Goal: Check status: Check status

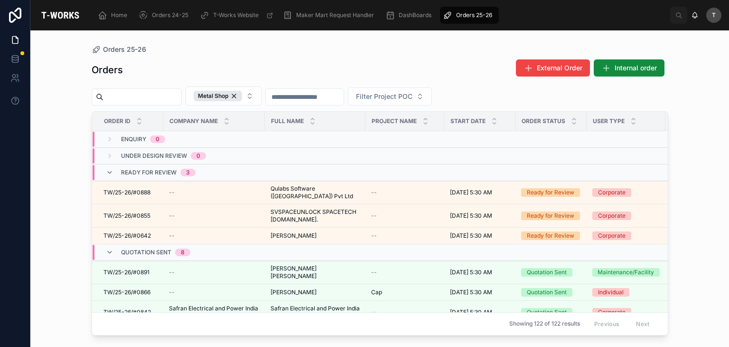
click at [248, 46] on div "Orders 25-26" at bounding box center [380, 50] width 577 height 8
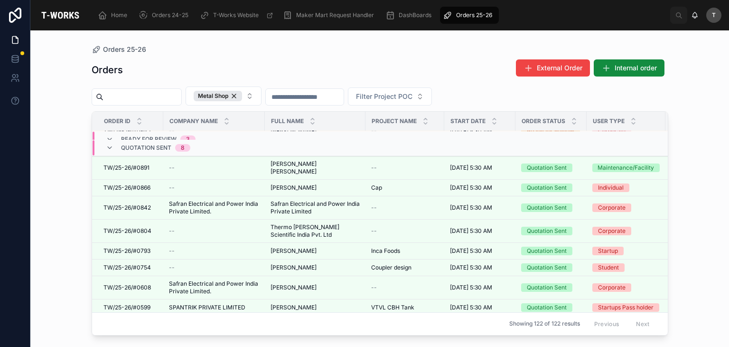
scroll to position [95, 0]
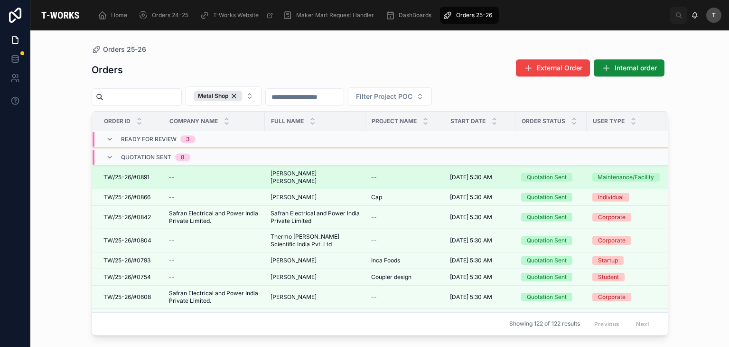
click at [282, 169] on span "[PERSON_NAME] [PERSON_NAME]" at bounding box center [315, 176] width 89 height 15
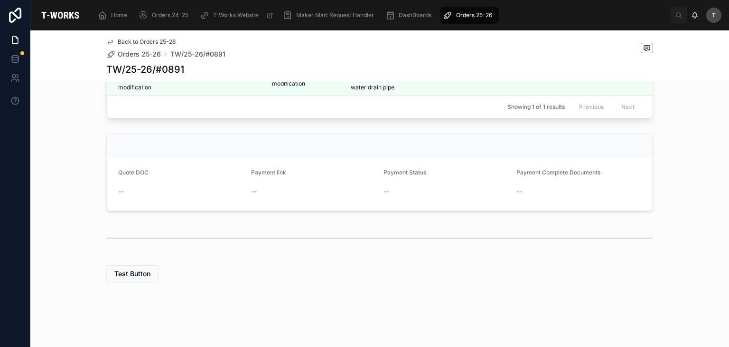
scroll to position [339, 0]
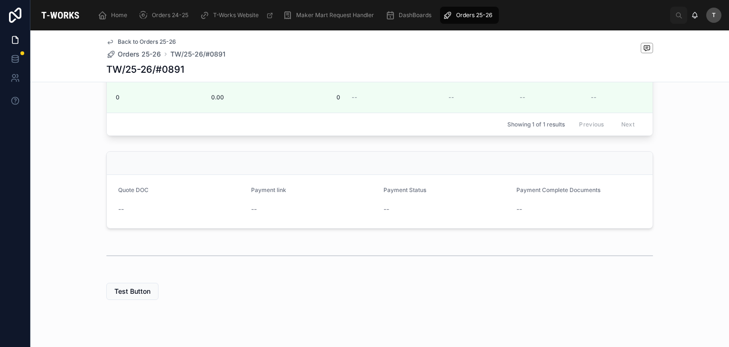
scroll to position [197, 0]
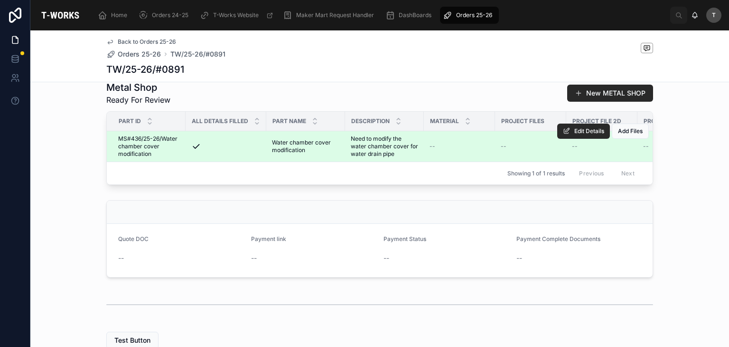
scroll to position [244, 0]
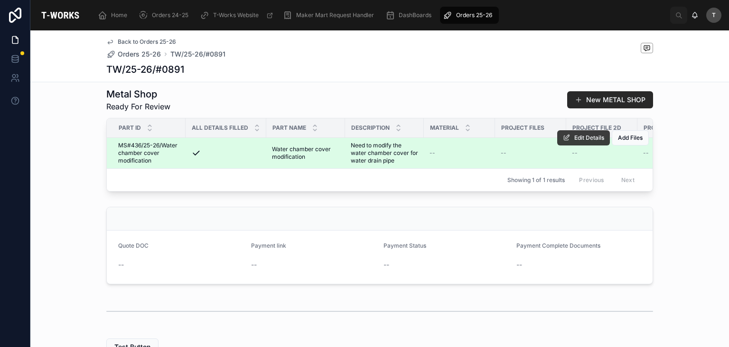
click at [565, 141] on icon at bounding box center [567, 138] width 8 height 8
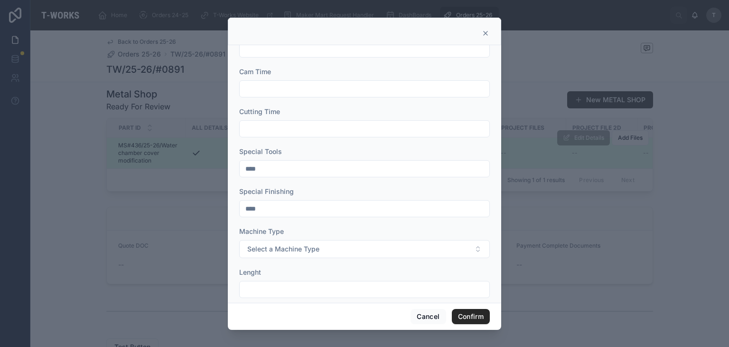
scroll to position [0, 0]
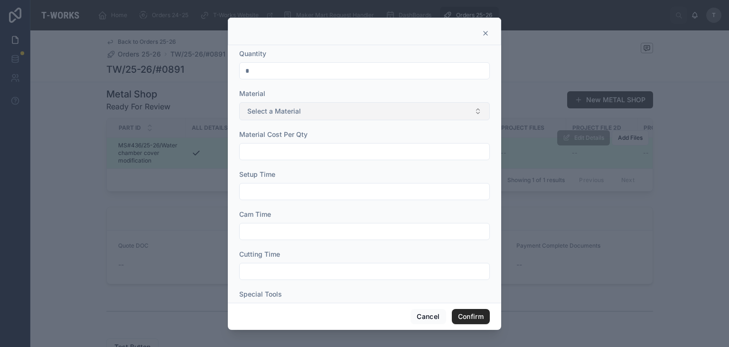
click at [288, 112] on span "Select a Material" at bounding box center [274, 110] width 54 height 9
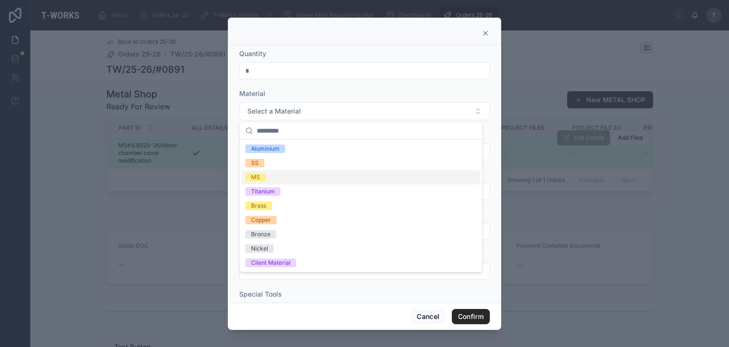
click at [263, 170] on div "MS" at bounding box center [361, 177] width 239 height 14
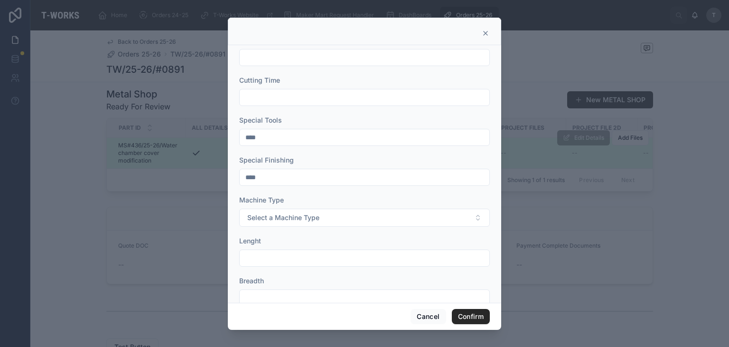
scroll to position [163, 0]
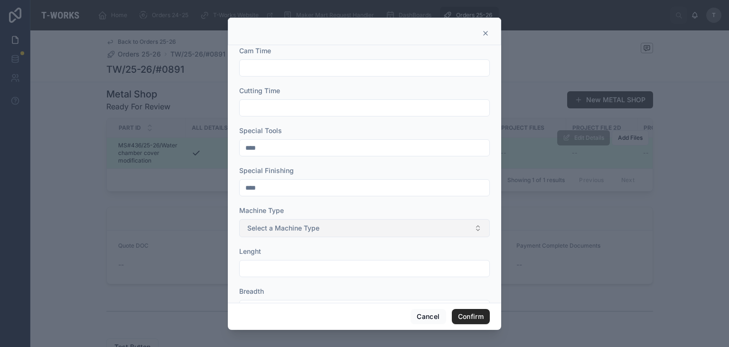
click at [313, 228] on span "Select a Machine Type" at bounding box center [283, 227] width 72 height 9
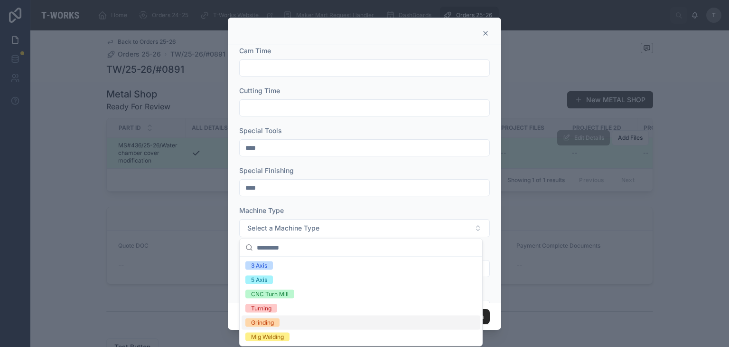
click at [254, 323] on div "Grinding" at bounding box center [262, 322] width 23 height 9
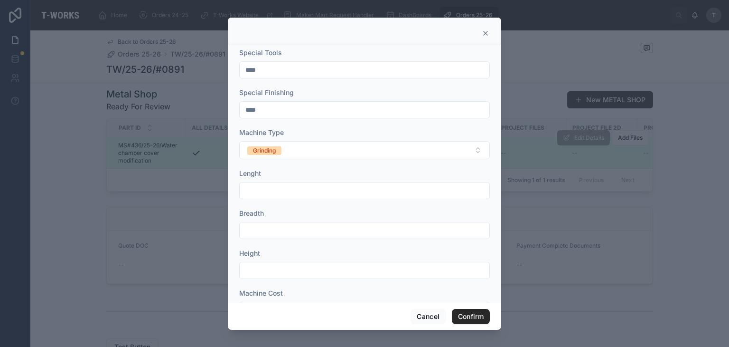
scroll to position [353, 0]
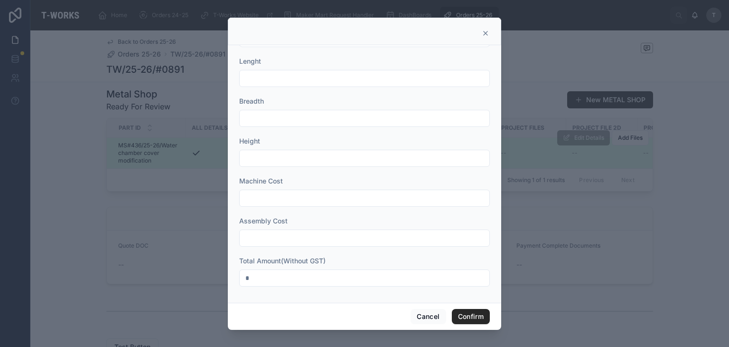
click at [467, 308] on div "Cancel Confirm" at bounding box center [364, 315] width 273 height 27
click at [467, 318] on button "Confirm" at bounding box center [471, 316] width 38 height 15
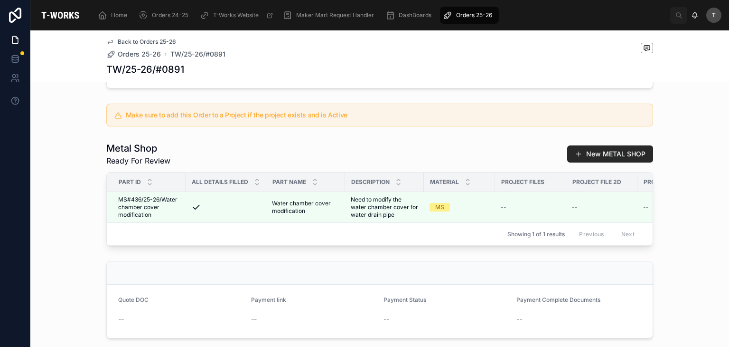
scroll to position [332, 0]
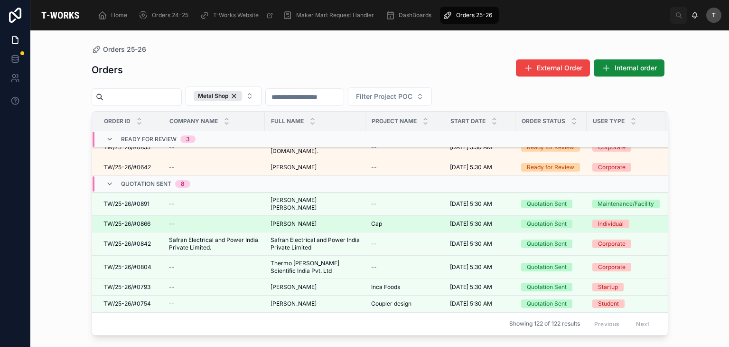
scroll to position [95, 0]
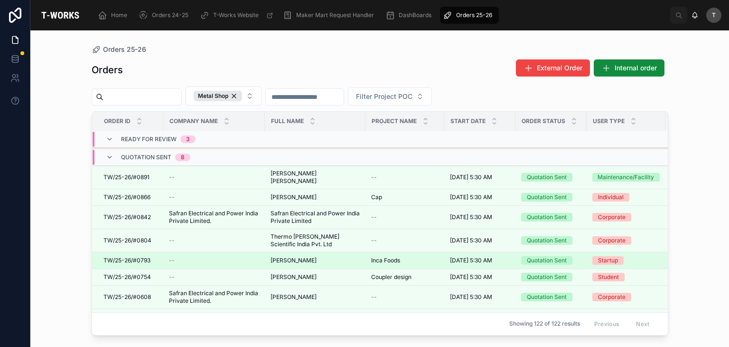
click at [276, 256] on td "[PERSON_NAME] [PERSON_NAME]" at bounding box center [315, 260] width 101 height 17
click at [280, 256] on span "[PERSON_NAME]" at bounding box center [294, 260] width 46 height 8
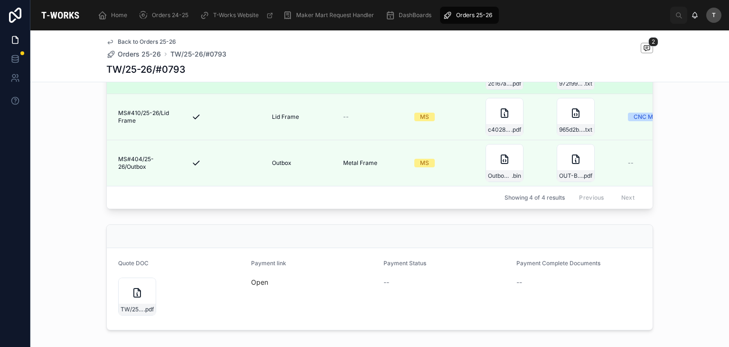
scroll to position [511, 0]
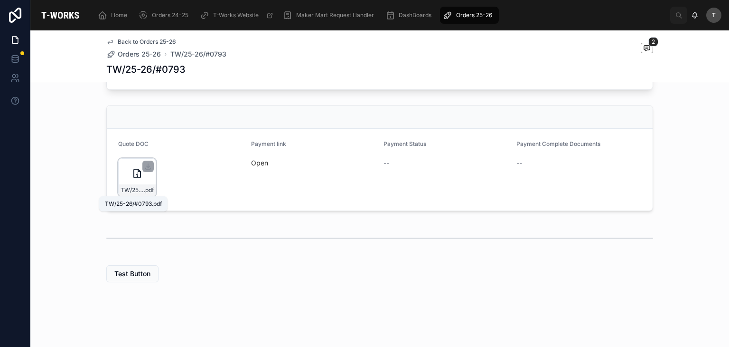
click at [133, 187] on span "TW/25-26/#0793" at bounding box center [132, 190] width 23 height 8
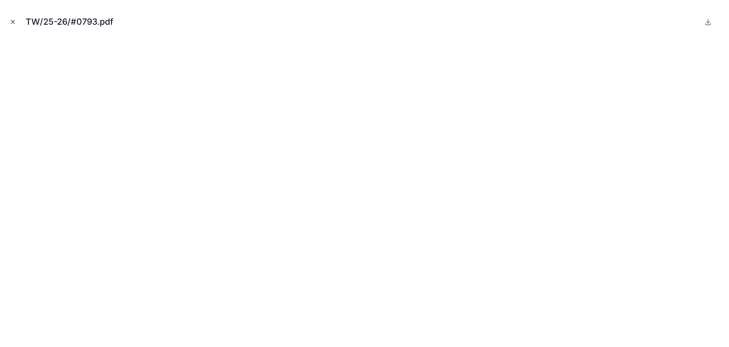
click at [15, 22] on icon "Close modal" at bounding box center [12, 22] width 7 height 7
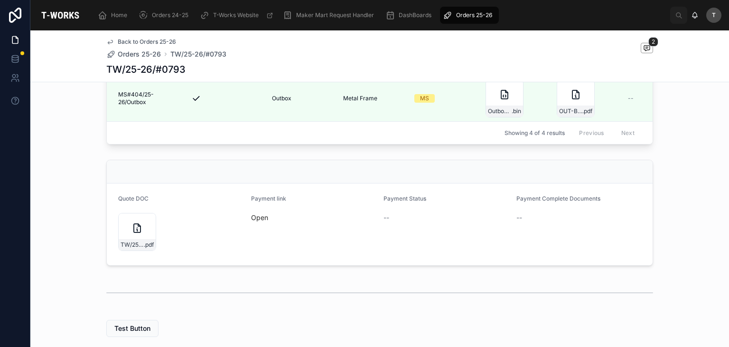
scroll to position [416, 0]
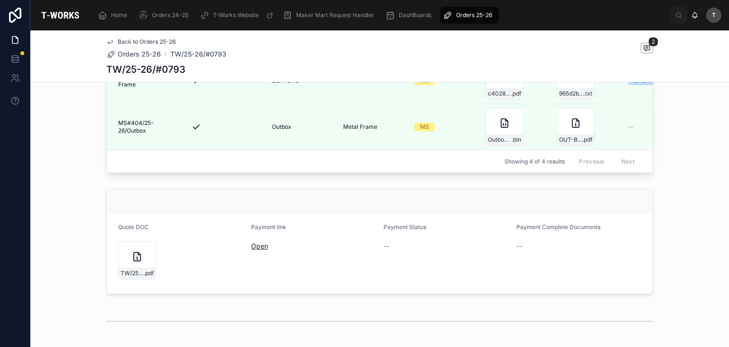
click at [260, 250] on link "Open" at bounding box center [259, 246] width 17 height 8
click at [258, 250] on link "Open" at bounding box center [259, 246] width 17 height 8
click at [260, 250] on link "Open" at bounding box center [259, 246] width 17 height 8
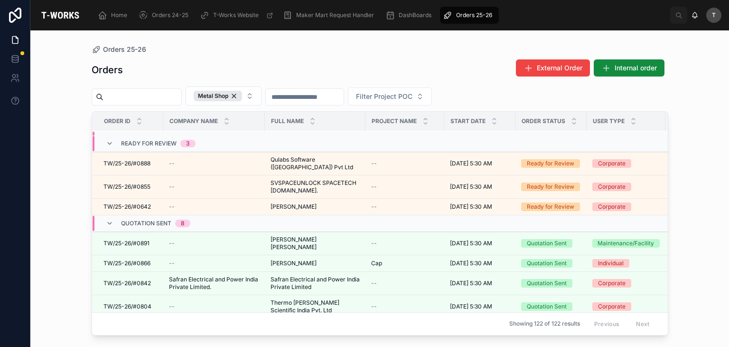
scroll to position [47, 0]
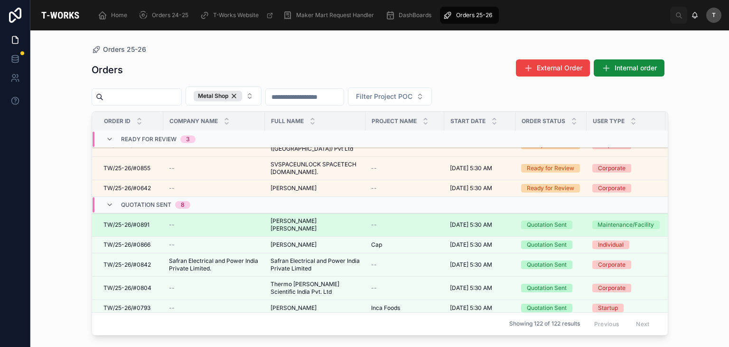
click at [293, 217] on span "[PERSON_NAME] [PERSON_NAME]" at bounding box center [315, 224] width 89 height 15
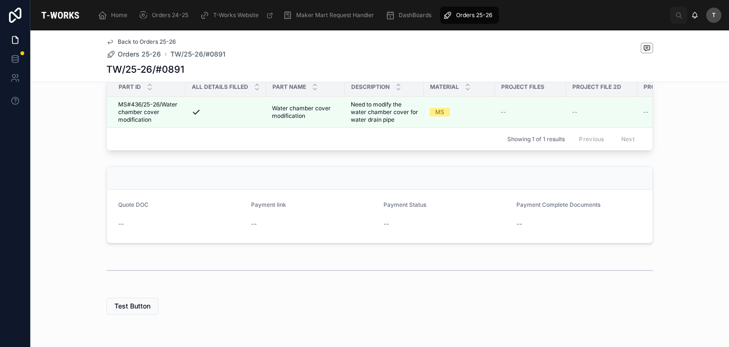
scroll to position [95, 0]
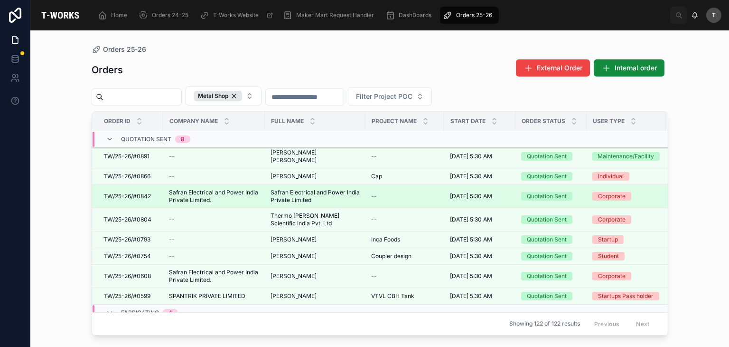
scroll to position [142, 0]
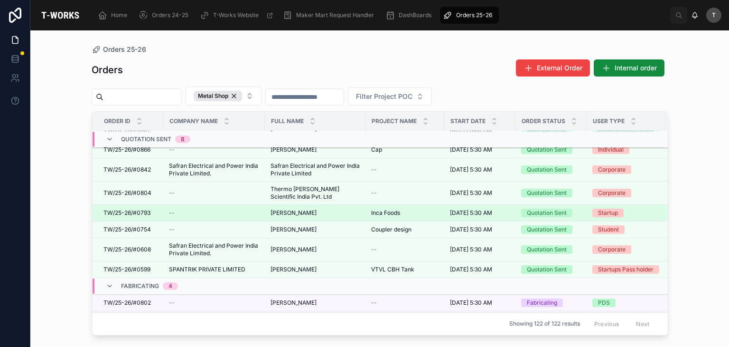
click at [304, 209] on span "[PERSON_NAME]" at bounding box center [294, 213] width 46 height 8
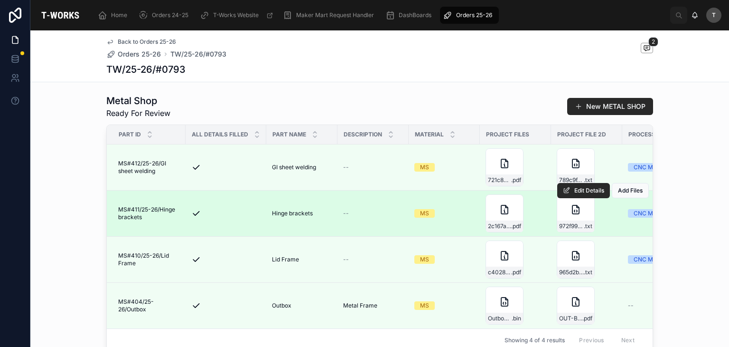
scroll to position [427, 0]
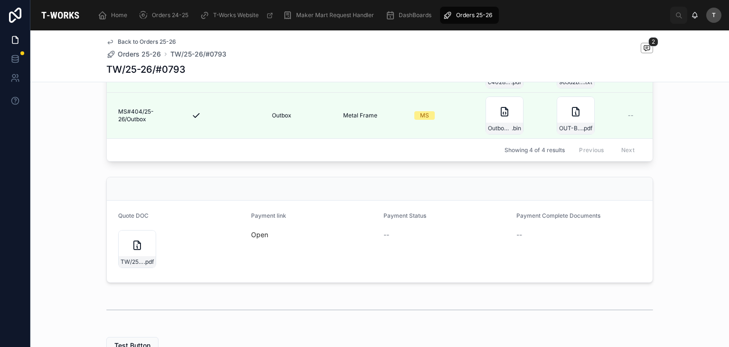
click at [262, 238] on link "Open" at bounding box center [259, 234] width 17 height 8
click at [259, 238] on link "Open" at bounding box center [259, 234] width 17 height 8
click at [264, 238] on link "Open" at bounding box center [259, 234] width 17 height 8
click at [257, 238] on link "Open" at bounding box center [259, 234] width 17 height 8
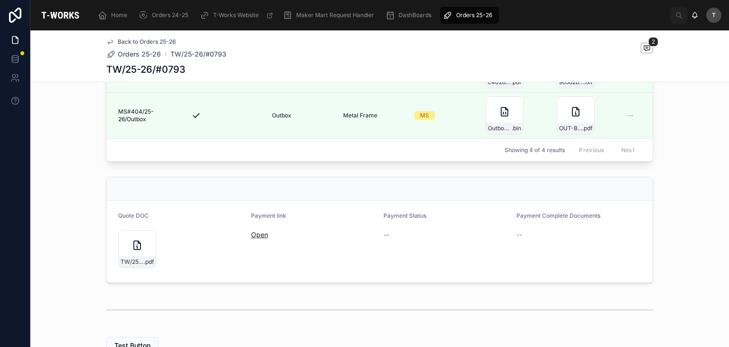
click at [260, 238] on link "Open" at bounding box center [259, 234] width 17 height 8
click at [251, 238] on link "Open" at bounding box center [259, 234] width 17 height 8
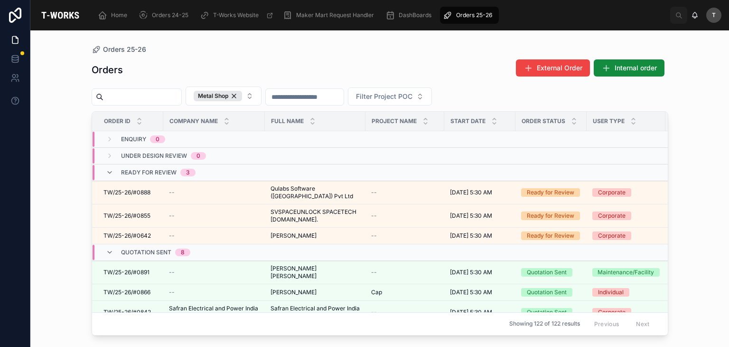
click at [265, 65] on div "Orders External Order Internal order" at bounding box center [380, 70] width 577 height 22
